Goal: Information Seeking & Learning: Learn about a topic

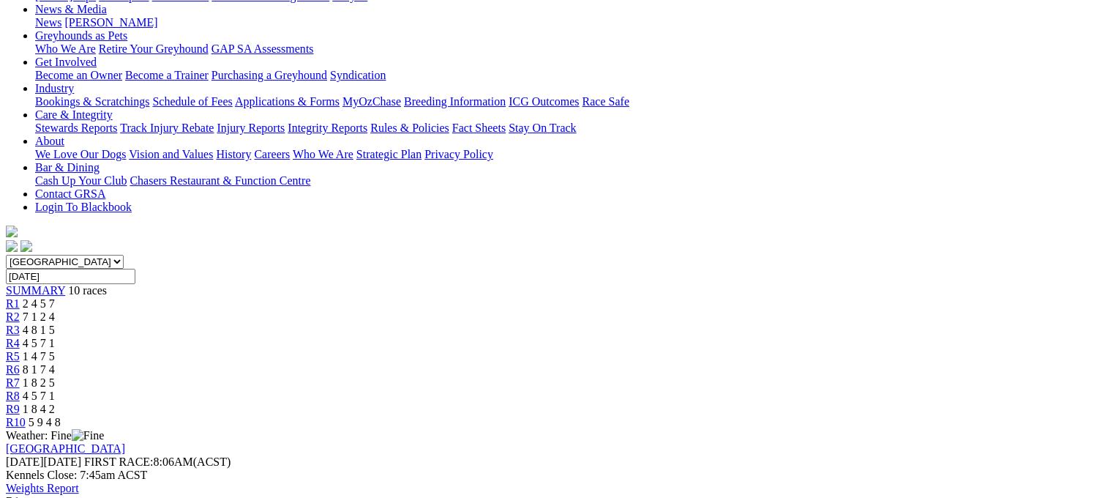
scroll to position [240, 0]
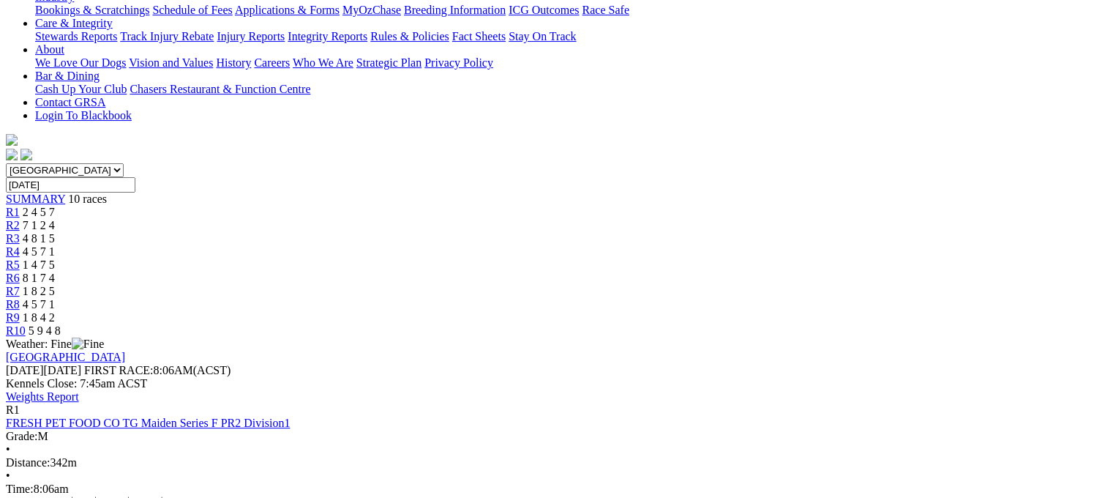
scroll to position [316, 0]
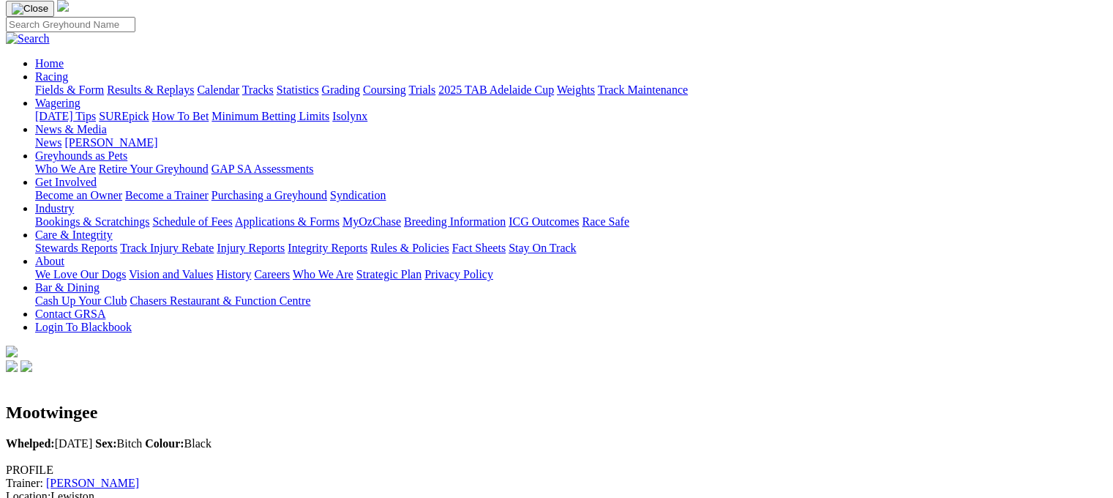
scroll to position [78, 0]
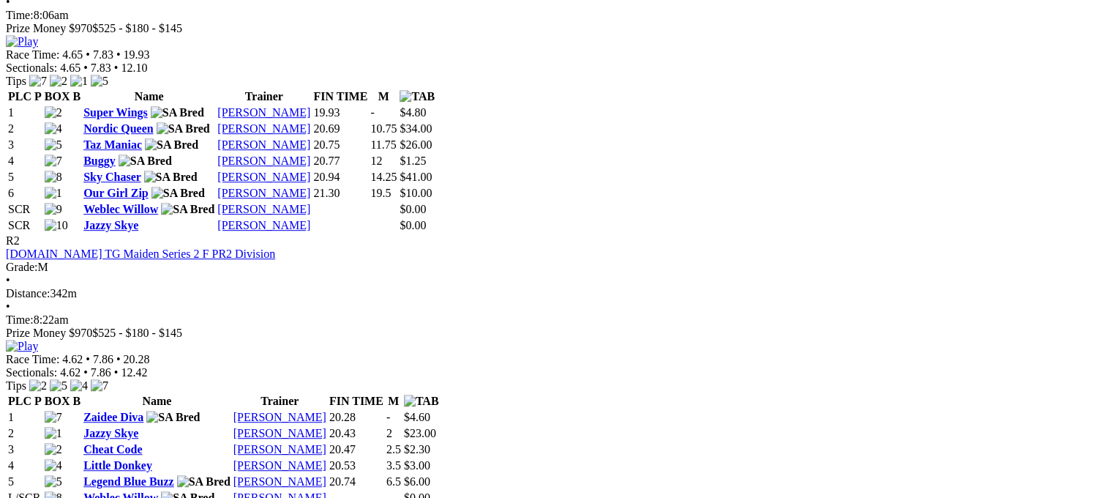
scroll to position [793, 0]
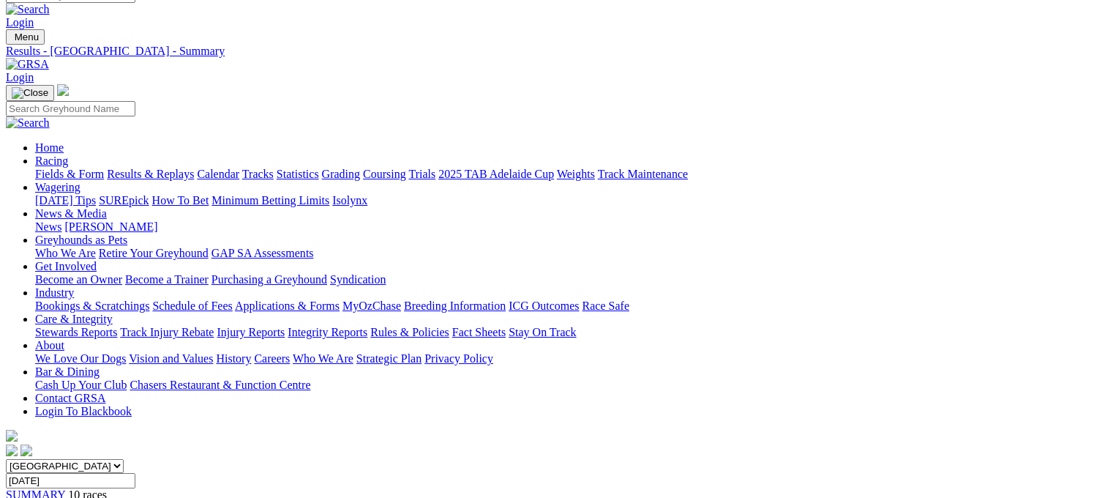
scroll to position [18, 0]
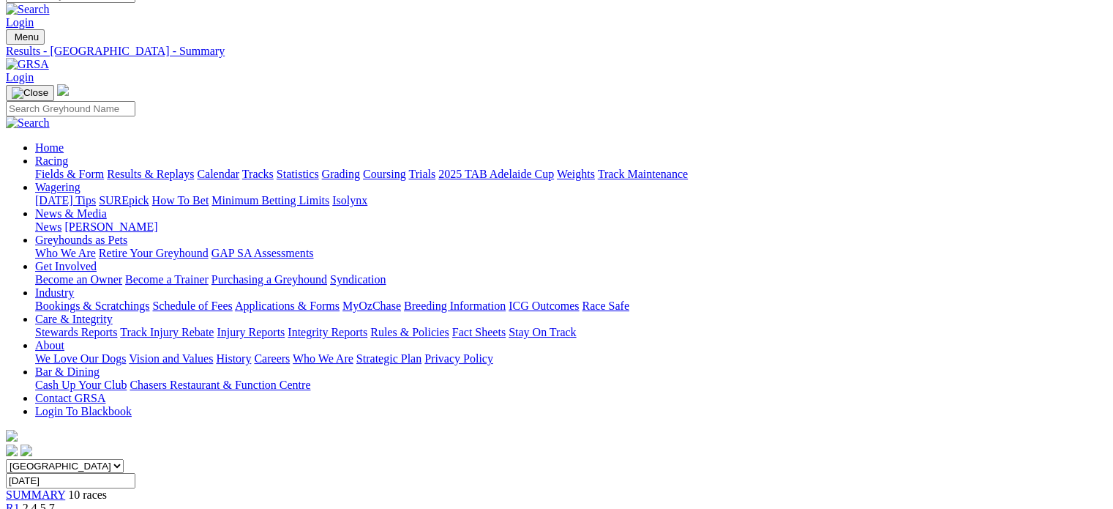
click at [367, 326] on link "Integrity Reports" at bounding box center [328, 332] width 80 height 12
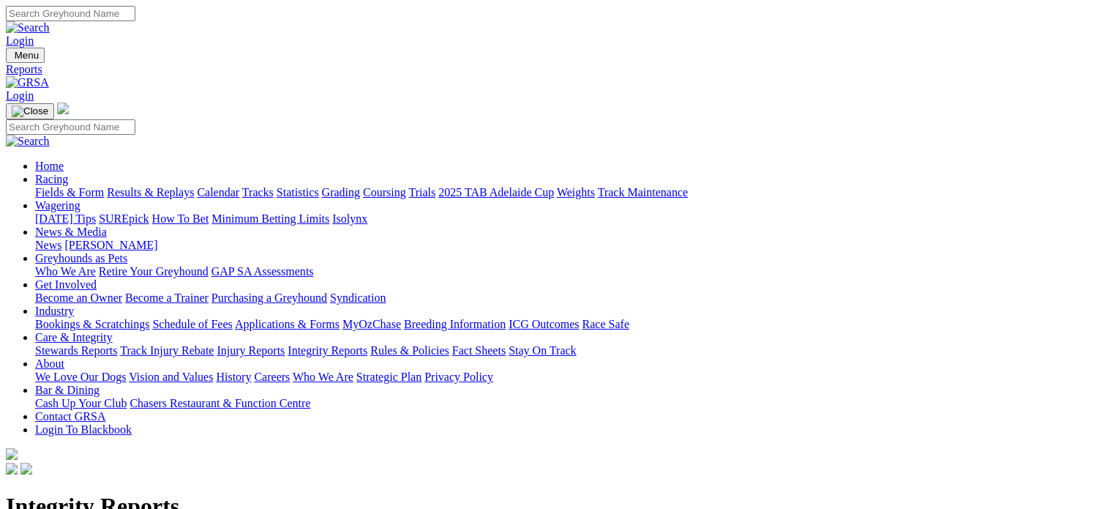
click at [129, 490] on link "Integrity Reports" at bounding box center [89, 496] width 80 height 12
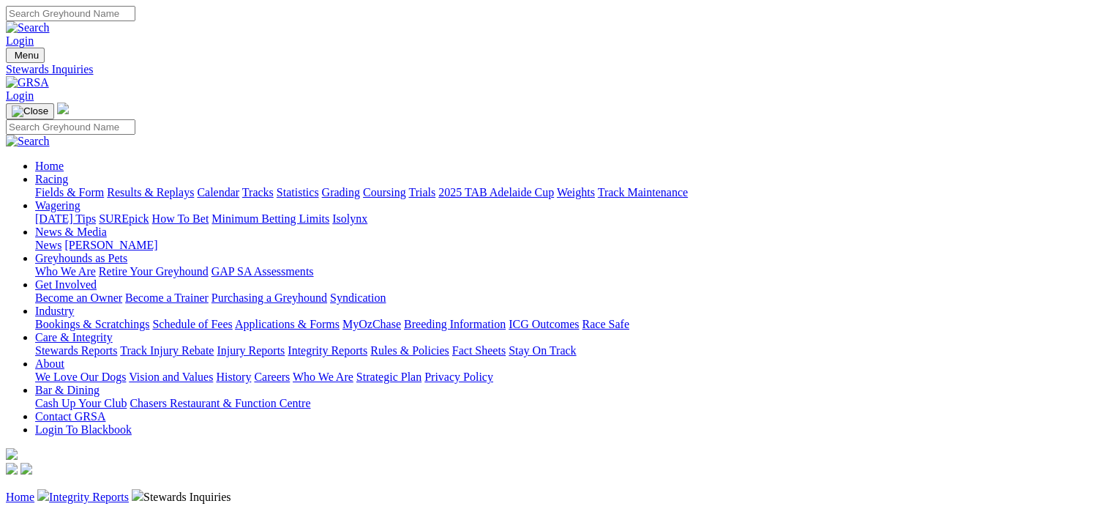
click at [61, 239] on link "News" at bounding box center [48, 245] width 26 height 12
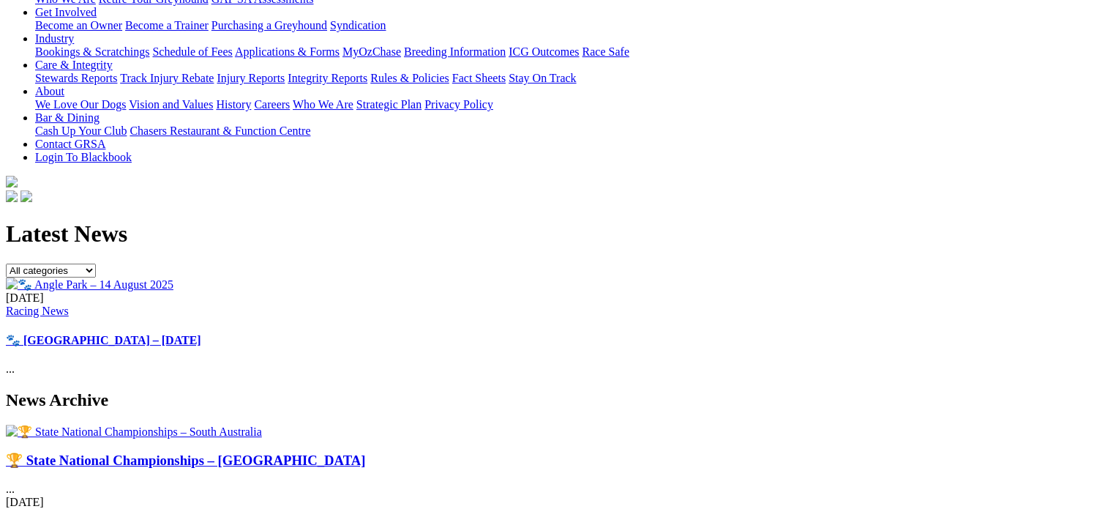
scroll to position [274, 0]
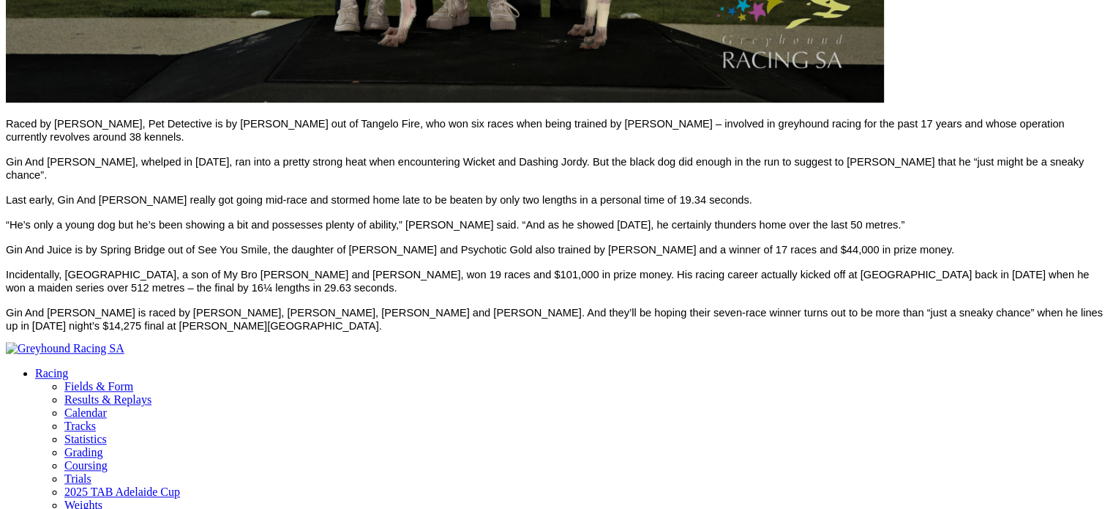
scroll to position [1212, 0]
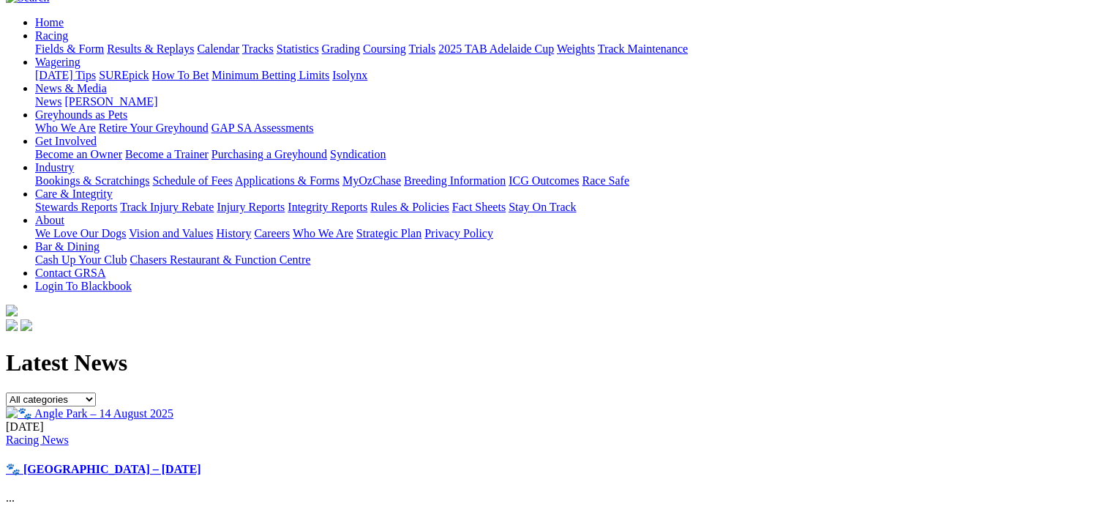
scroll to position [143, 0]
